Goal: Transaction & Acquisition: Purchase product/service

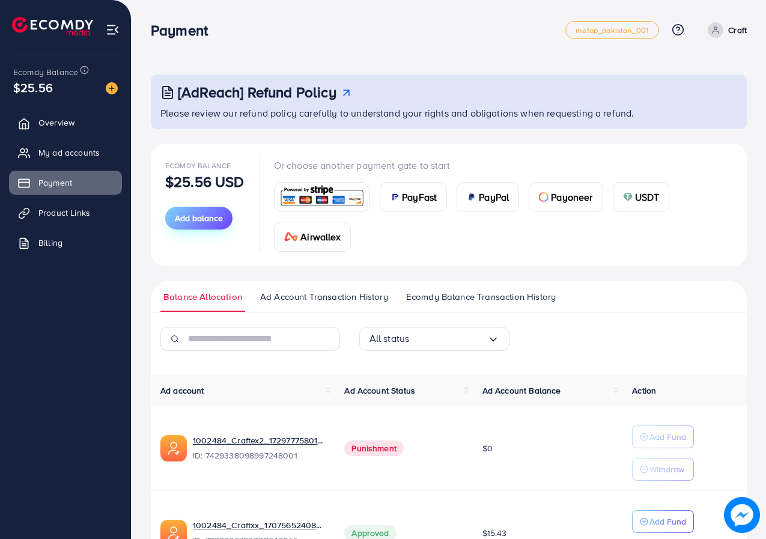
scroll to position [87, 0]
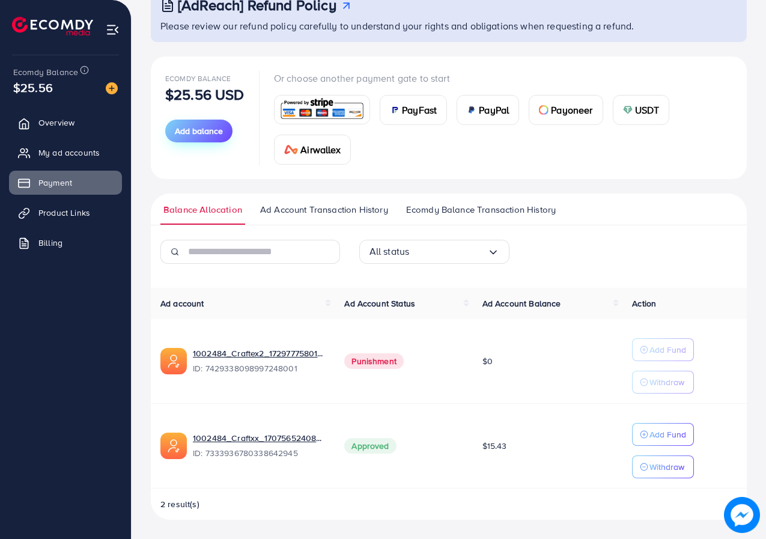
click at [214, 134] on span "Add balance" at bounding box center [199, 131] width 48 height 12
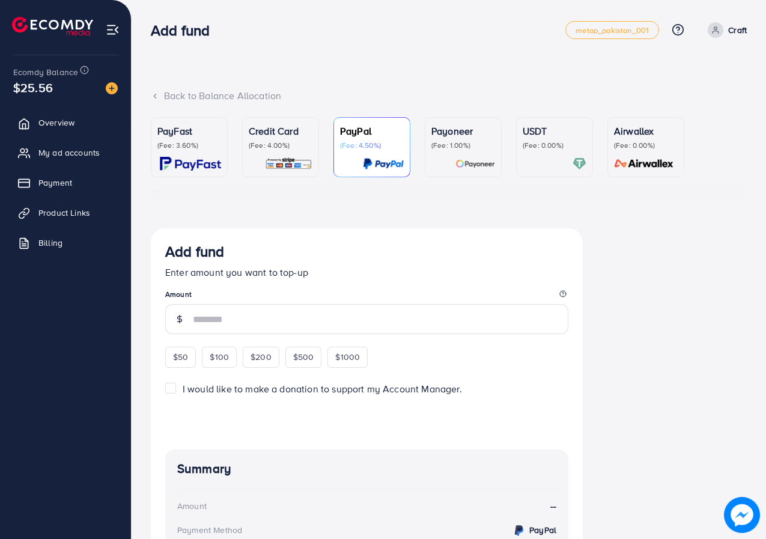
click at [457, 141] on p "(Fee: 1.00%)" at bounding box center [463, 146] width 64 height 10
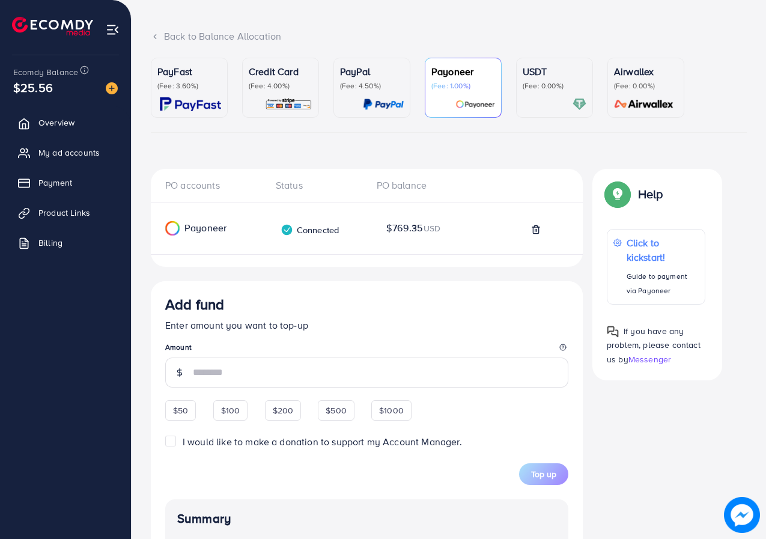
scroll to position [60, 0]
click at [282, 413] on span "$200" at bounding box center [283, 410] width 21 height 12
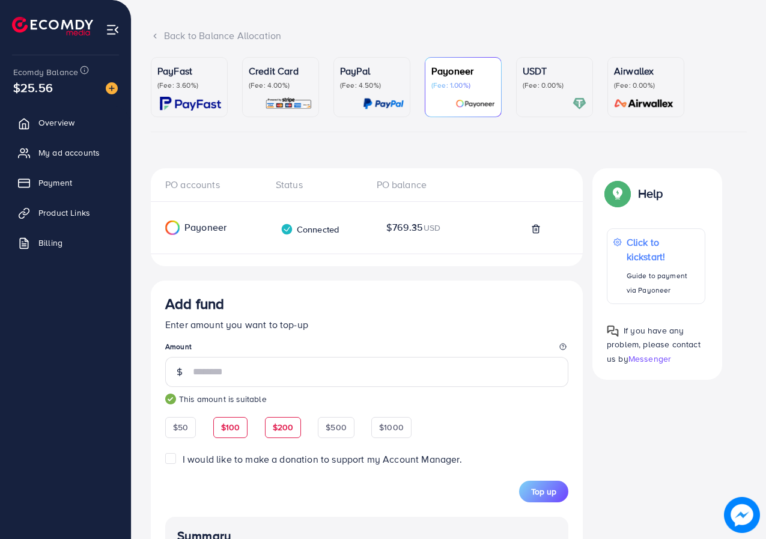
click at [238, 427] on span "$100" at bounding box center [230, 427] width 19 height 12
click at [282, 425] on span "$200" at bounding box center [283, 427] width 21 height 12
type input "***"
click at [548, 490] on span "Top up" at bounding box center [543, 491] width 25 height 12
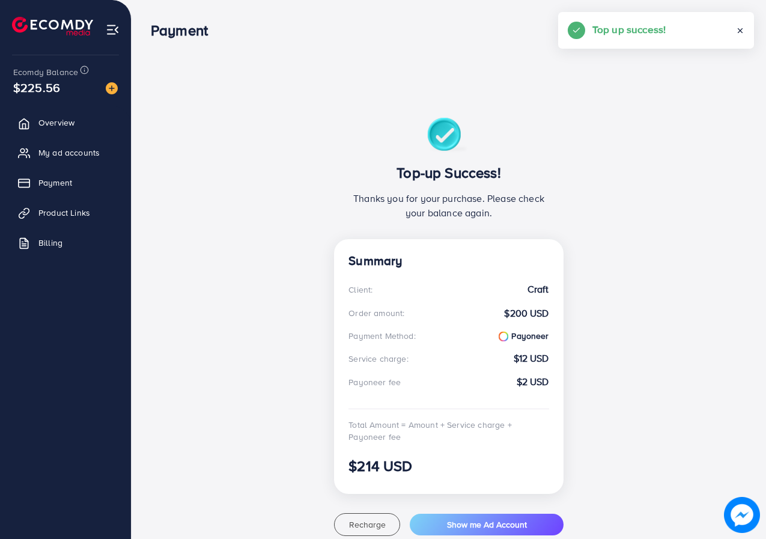
click at [47, 186] on span "Payment" at bounding box center [55, 183] width 34 height 12
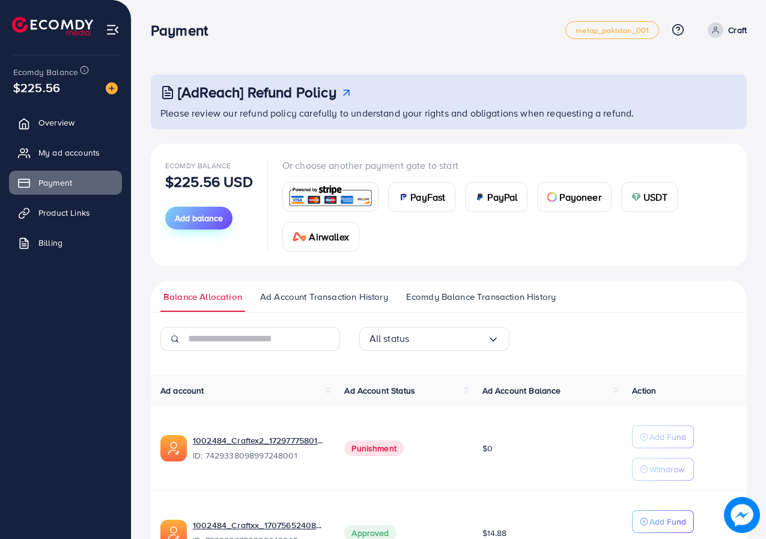
click at [201, 216] on span "Add balance" at bounding box center [199, 218] width 48 height 12
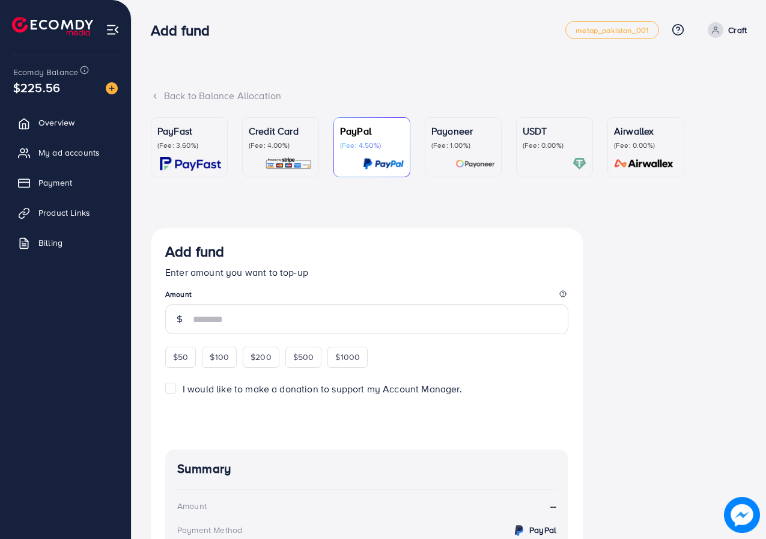
click at [476, 142] on p "(Fee: 1.00%)" at bounding box center [463, 146] width 64 height 10
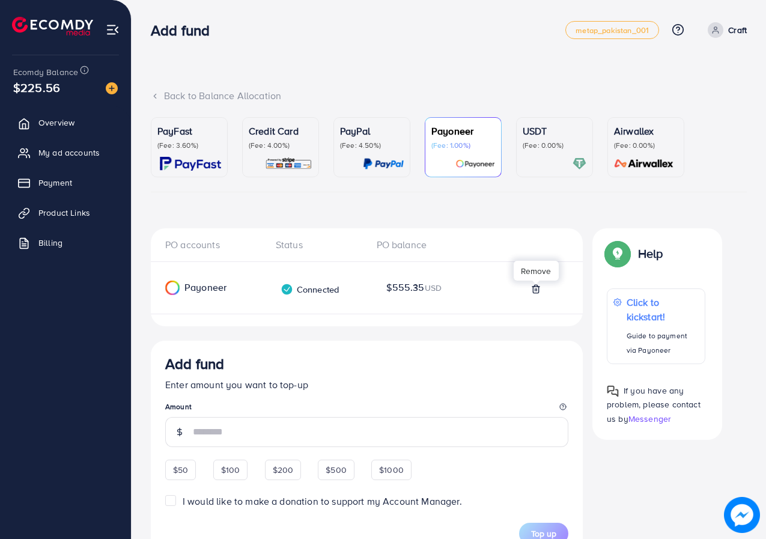
click at [533, 289] on icon at bounding box center [535, 289] width 5 height 8
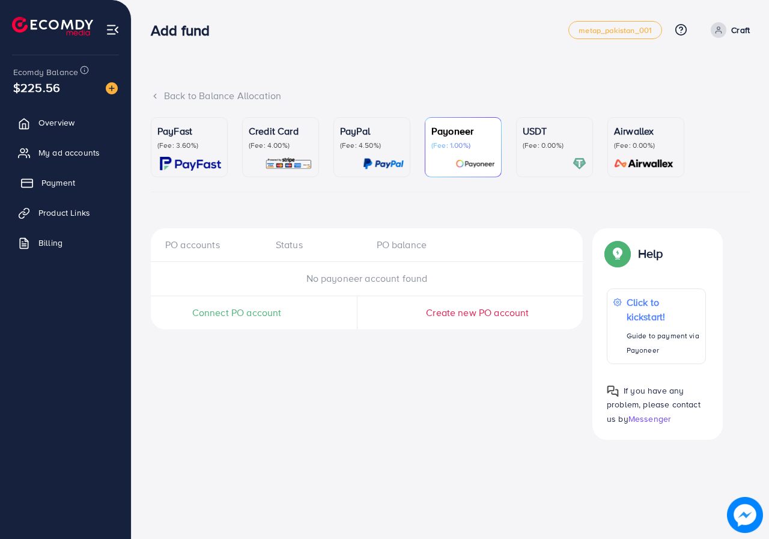
click at [32, 185] on rect at bounding box center [27, 184] width 11 height 8
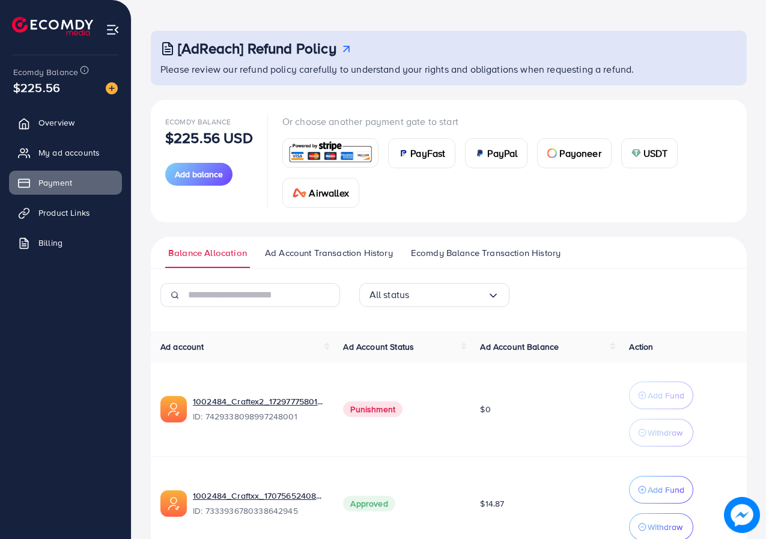
scroll to position [106, 0]
